Goal: Task Accomplishment & Management: Manage account settings

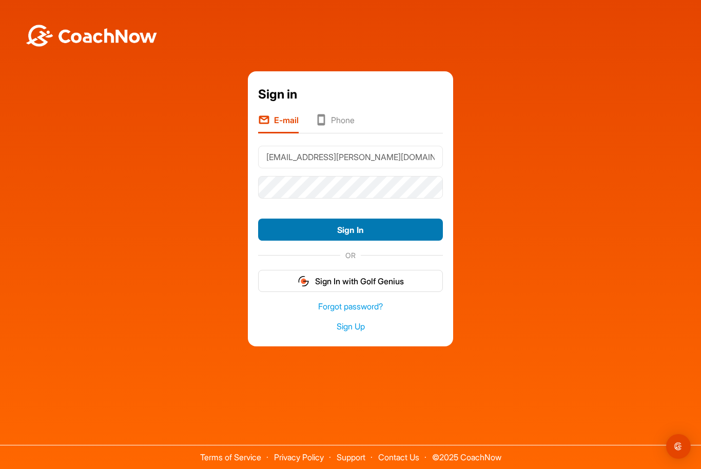
type input "[EMAIL_ADDRESS][PERSON_NAME][DOMAIN_NAME]"
click at [346, 241] on button "Sign In" at bounding box center [350, 230] width 185 height 22
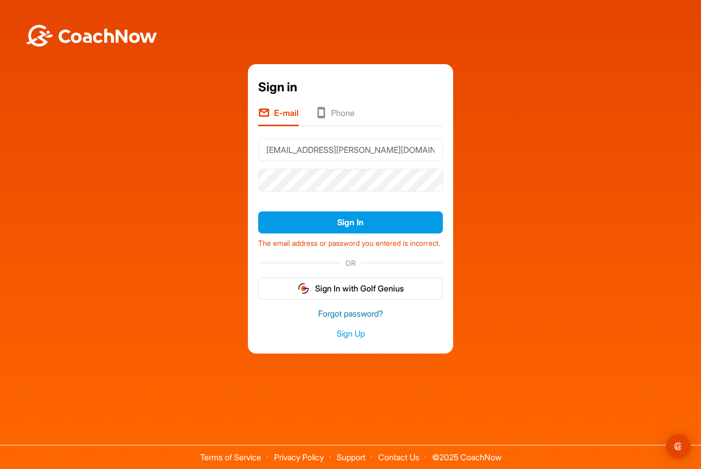
click at [357, 320] on link "Forgot password?" at bounding box center [350, 314] width 185 height 12
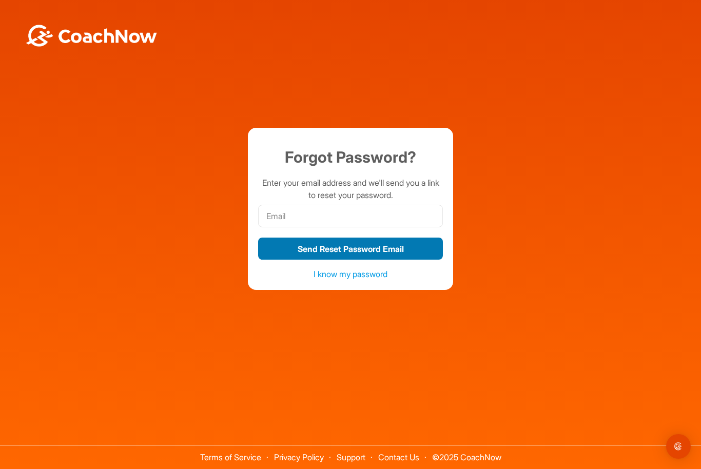
click at [340, 260] on button "Send Reset Password Email" at bounding box center [350, 249] width 185 height 22
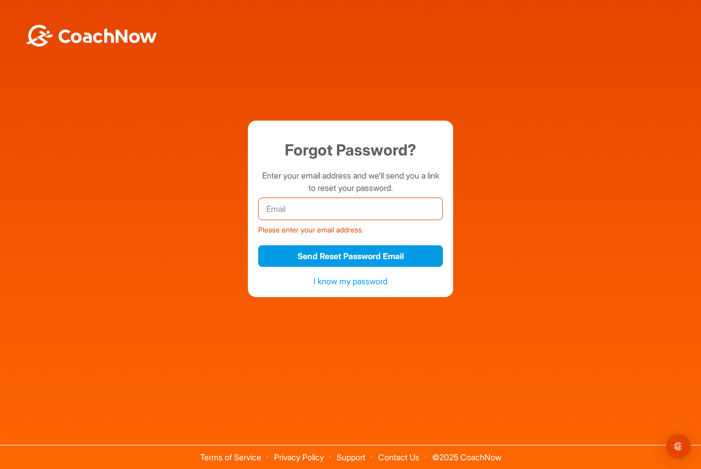
click at [324, 220] on input "email" at bounding box center [350, 209] width 185 height 23
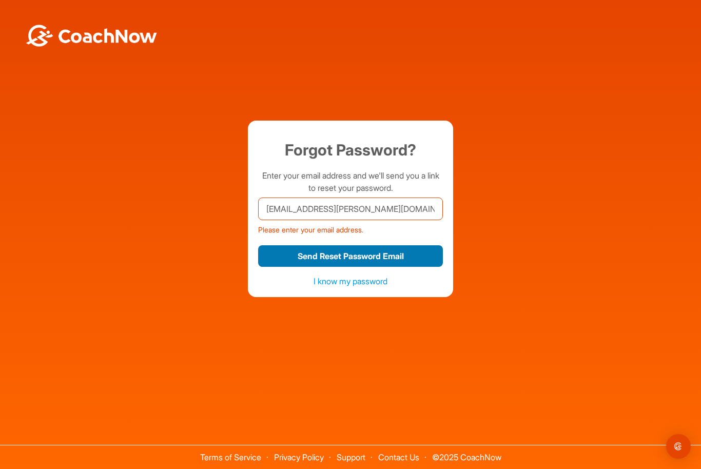
type input "[EMAIL_ADDRESS][PERSON_NAME][DOMAIN_NAME]"
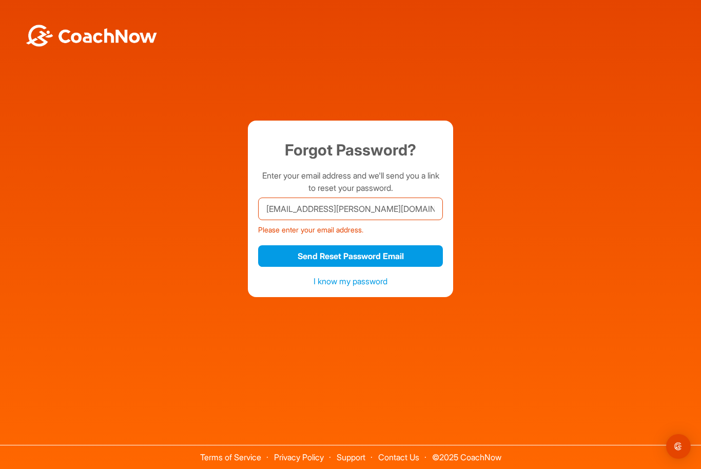
click at [322, 267] on button "Send Reset Password Email" at bounding box center [350, 256] width 185 height 22
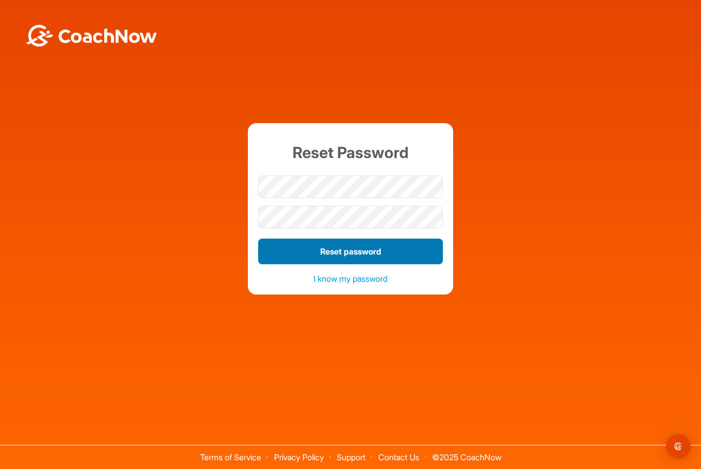
click at [335, 264] on button "Reset password" at bounding box center [350, 252] width 185 height 26
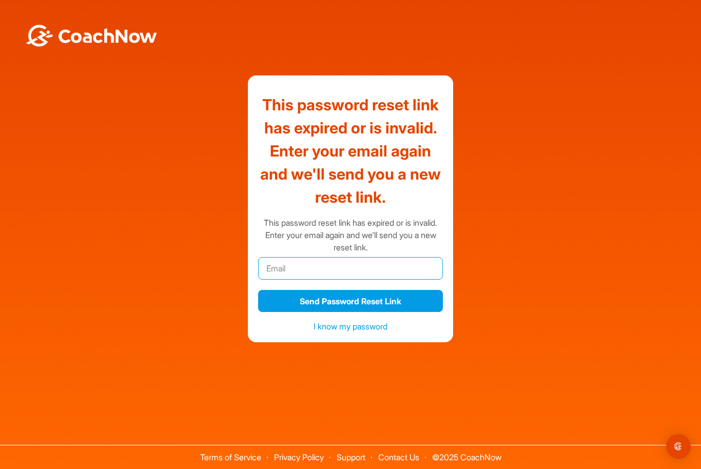
click at [326, 280] on input "email" at bounding box center [350, 268] width 185 height 23
type input "[EMAIL_ADDRESS][PERSON_NAME][DOMAIN_NAME]"
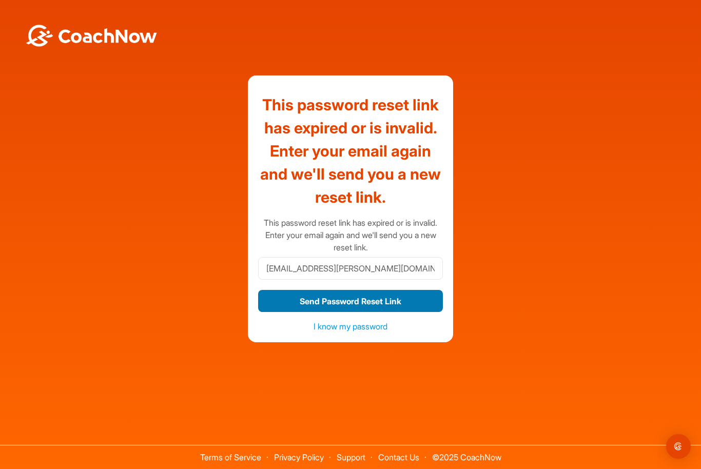
click at [353, 312] on button "Send Password Reset Link" at bounding box center [350, 301] width 185 height 22
